Goal: Task Accomplishment & Management: Complete application form

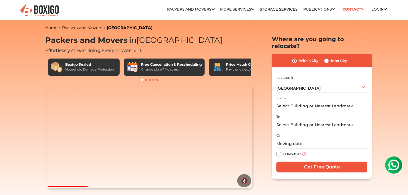
click at [303, 101] on input "text" at bounding box center [321, 106] width 91 height 10
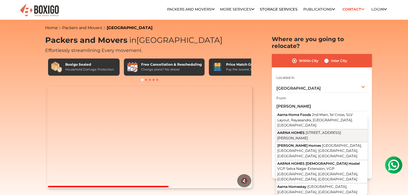
click at [319, 131] on span "[STREET_ADDRESS][PERSON_NAME]" at bounding box center [309, 136] width 64 height 10
type input "AARNA HOMES, [STREET_ADDRESS][PERSON_NAME]"
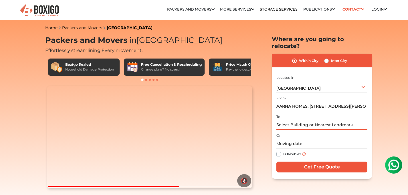
click at [314, 120] on input "text" at bounding box center [321, 125] width 91 height 10
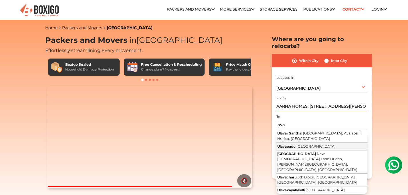
drag, startPoint x: 314, startPoint y: 120, endPoint x: 313, endPoint y: 139, distance: 19.5
click at [313, 144] on span "[GEOGRAPHIC_DATA]" at bounding box center [315, 146] width 39 height 4
type input "[GEOGRAPHIC_DATA], [GEOGRAPHIC_DATA]"
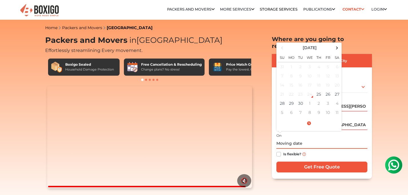
click at [312, 139] on input "text" at bounding box center [321, 144] width 91 height 10
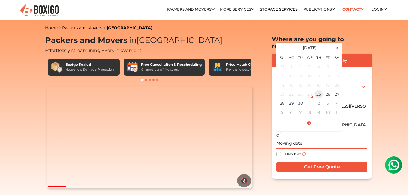
click at [320, 90] on td "25" at bounding box center [318, 94] width 9 height 9
click at [309, 119] on span at bounding box center [308, 124] width 63 height 10
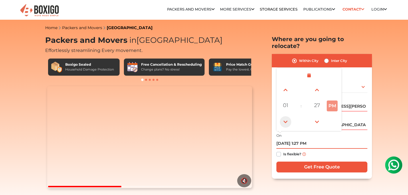
click at [286, 116] on span at bounding box center [285, 121] width 11 height 11
click at [286, 84] on span at bounding box center [285, 89] width 11 height 11
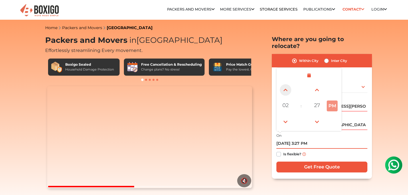
click at [286, 84] on span at bounding box center [285, 89] width 11 height 11
click at [288, 100] on span "04" at bounding box center [285, 105] width 11 height 11
click at [334, 99] on div "07" at bounding box center [333, 105] width 15 height 15
click at [331, 101] on button "PM" at bounding box center [331, 106] width 11 height 11
click at [332, 101] on button "PM" at bounding box center [331, 106] width 11 height 11
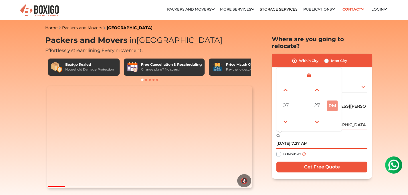
click at [346, 139] on input "[DATE] 7:27 AM" at bounding box center [321, 144] width 91 height 10
type input "[DATE] 7:27 PM"
click at [338, 149] on div "Is flexible?" at bounding box center [321, 154] width 91 height 11
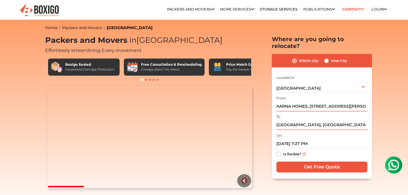
click at [326, 162] on input "Get Free Quote" at bounding box center [321, 167] width 91 height 11
